Goal: Task Accomplishment & Management: Use online tool/utility

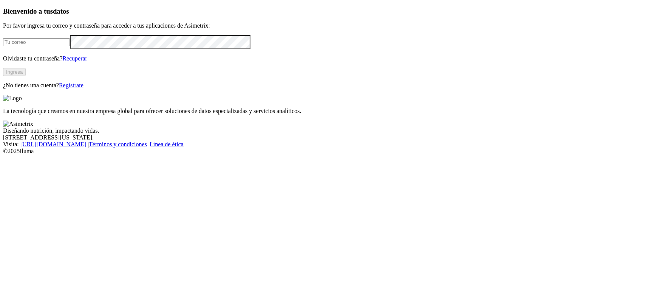
type input "juan.rativa@aliar.com.co"
drag, startPoint x: 139, startPoint y: 177, endPoint x: 287, endPoint y: 182, distance: 148.3
click at [26, 76] on button "Ingresa" at bounding box center [14, 72] width 23 height 8
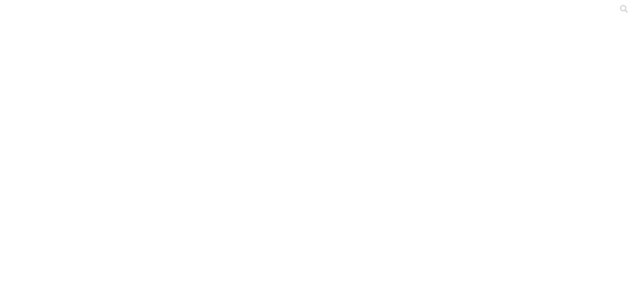
scroll to position [47, 0]
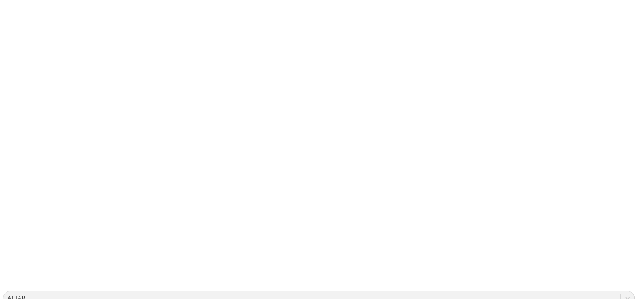
scroll to position [0, 0]
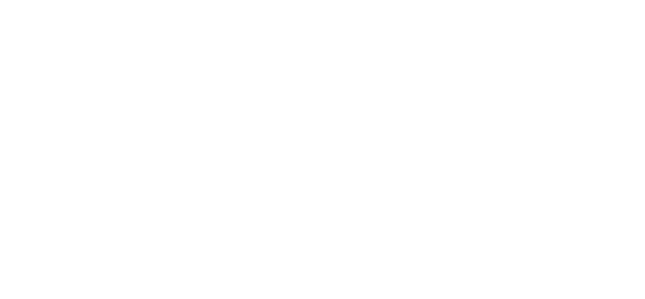
drag, startPoint x: 108, startPoint y: 141, endPoint x: 112, endPoint y: 143, distance: 4.2
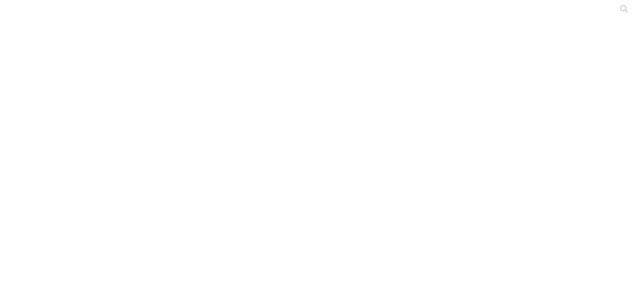
drag, startPoint x: 586, startPoint y: 12, endPoint x: 575, endPoint y: 25, distance: 16.4
